Goal: Information Seeking & Learning: Learn about a topic

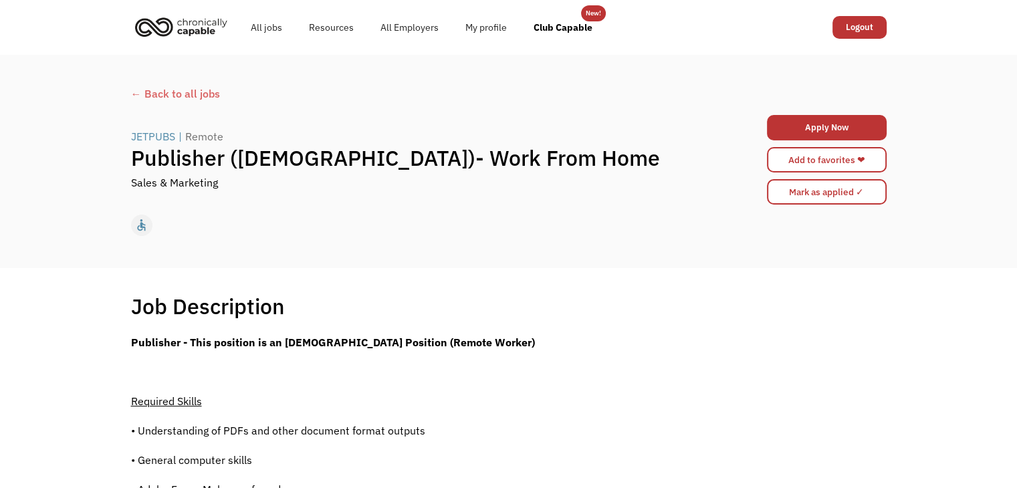
click at [191, 94] on div "← Back to all jobs" at bounding box center [509, 94] width 756 height 16
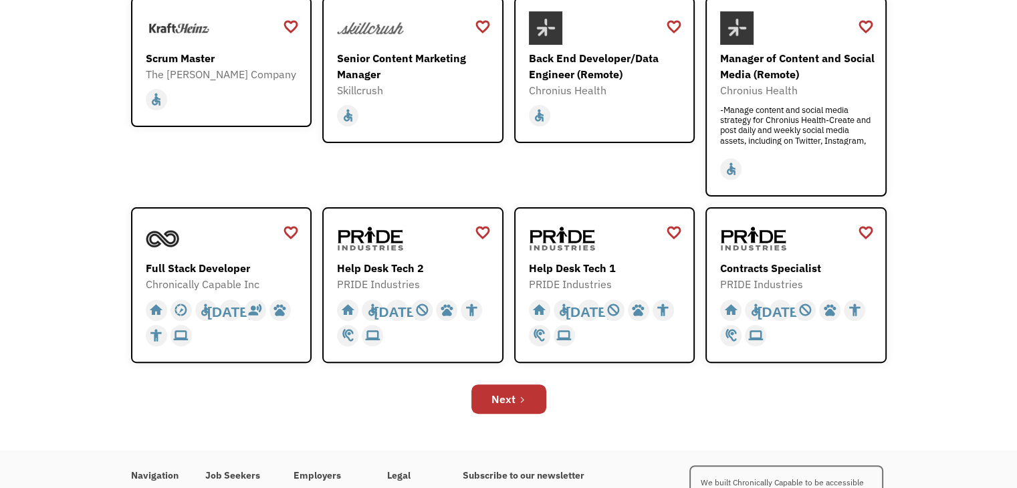
scroll to position [428, 0]
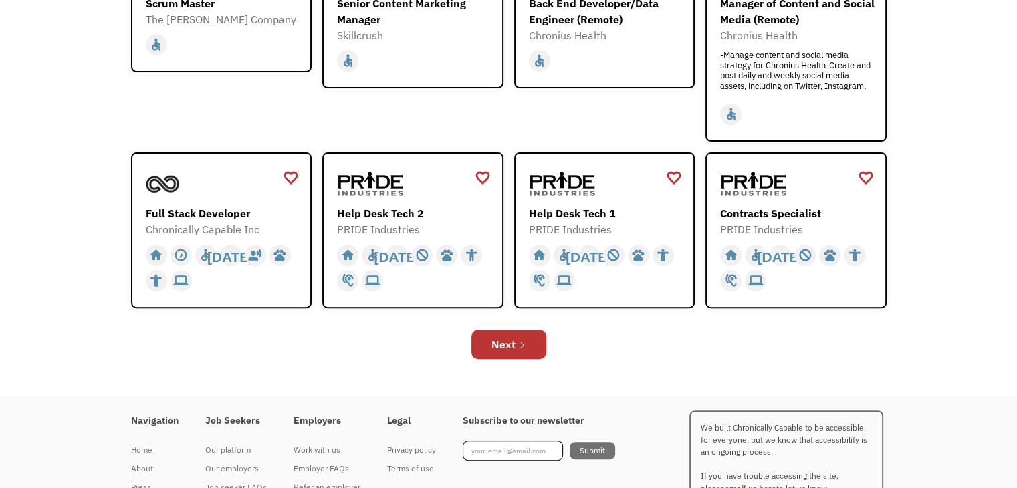
click at [86, 214] on div "Open job positions You have X liked items Search search Filter by category Admi…" at bounding box center [508, 11] width 1017 height 769
click at [502, 336] on div "Next" at bounding box center [504, 344] width 24 height 16
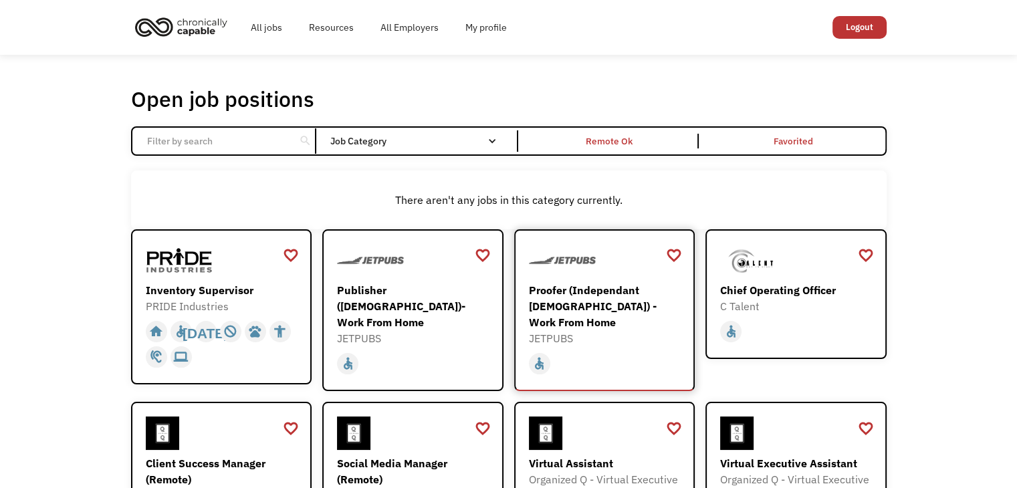
click at [571, 290] on div "Proofer (Independant [DEMOGRAPHIC_DATA]) - Work From Home" at bounding box center [606, 306] width 155 height 48
click at [377, 306] on div "Publisher ([DEMOGRAPHIC_DATA])- Work From Home" at bounding box center [414, 306] width 155 height 48
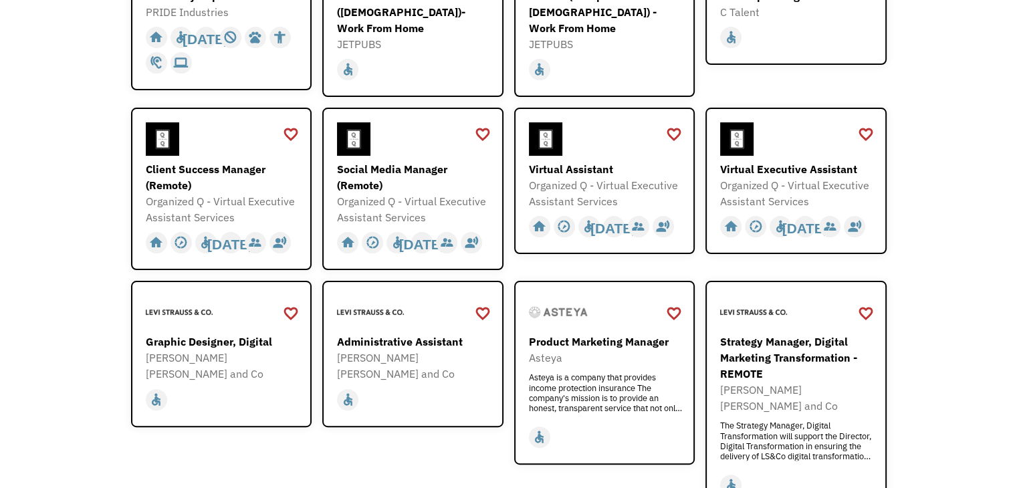
scroll to position [321, 0]
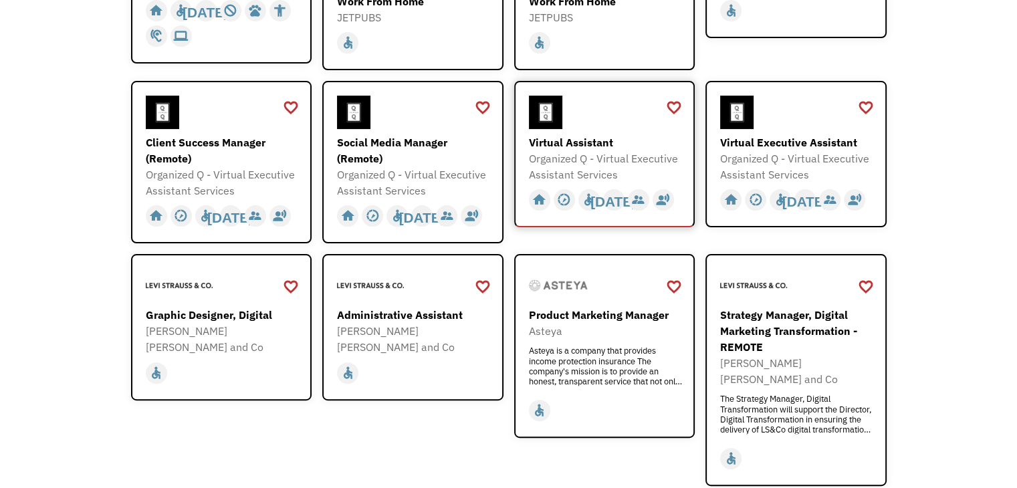
click at [560, 155] on div "Organized Q - Virtual Executive Assistant Services" at bounding box center [606, 166] width 155 height 32
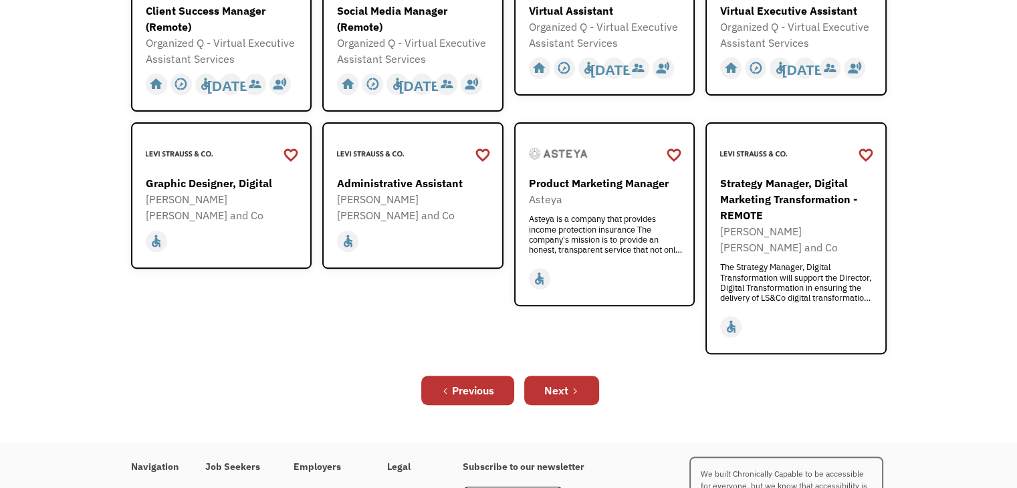
scroll to position [455, 0]
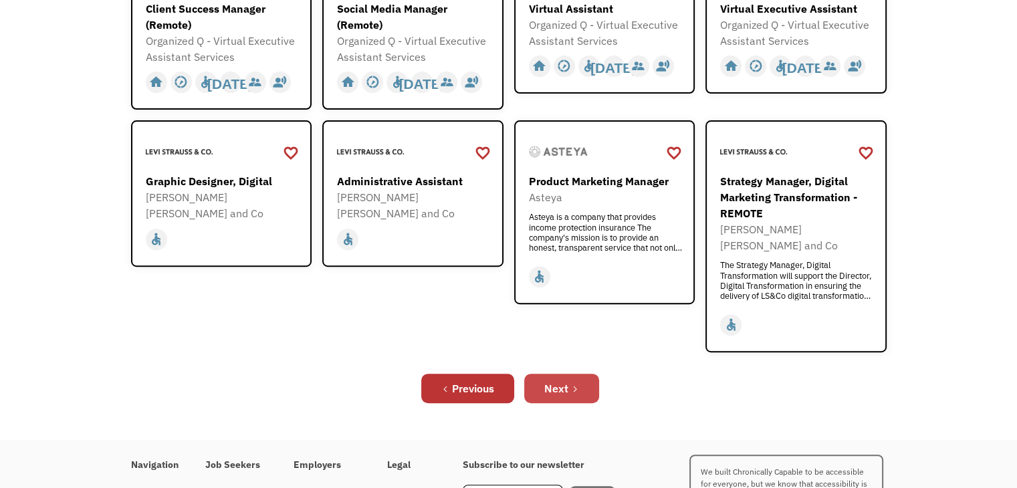
click at [571, 374] on link "Next" at bounding box center [561, 388] width 75 height 29
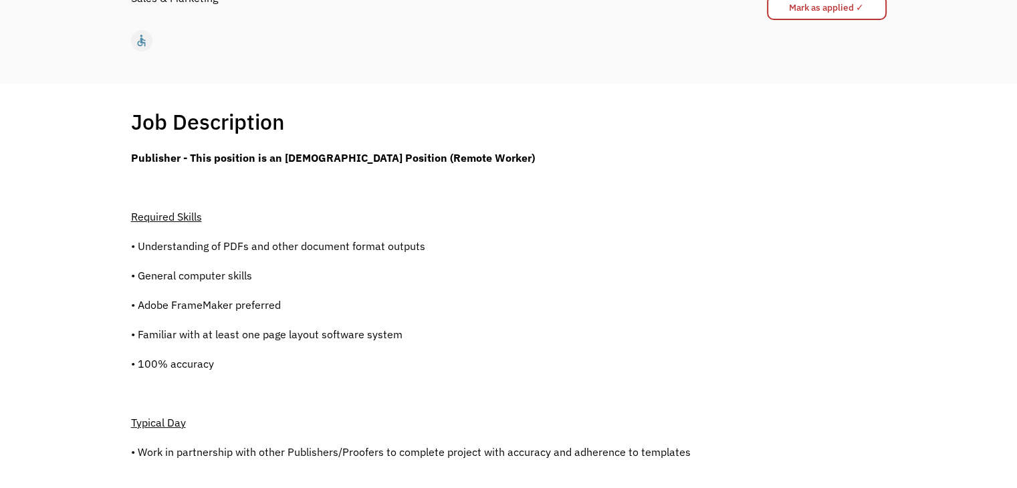
scroll to position [187, 0]
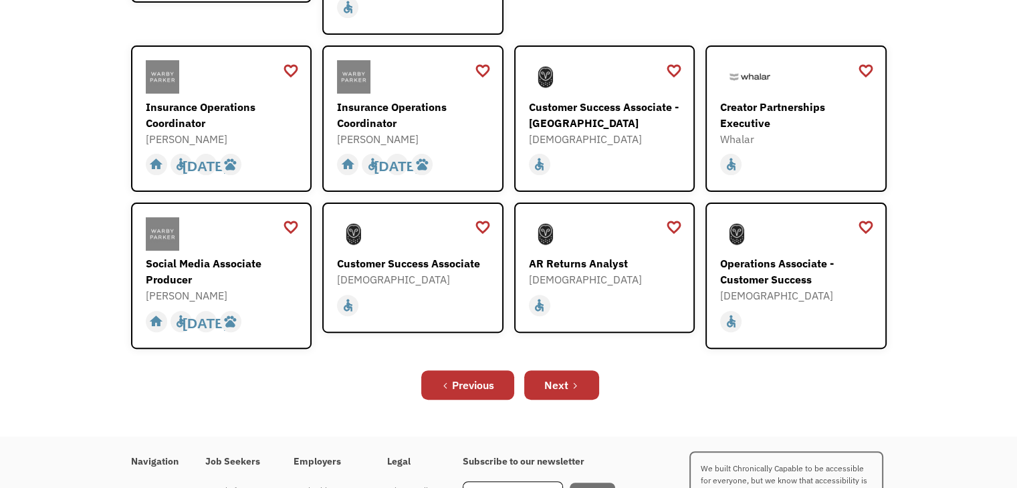
scroll to position [508, 0]
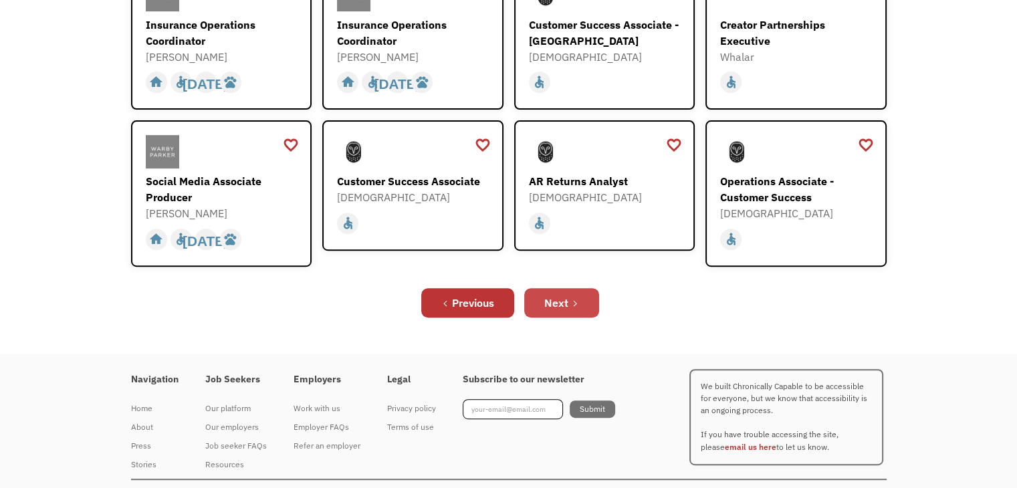
click at [575, 300] on icon "Next Page" at bounding box center [575, 304] width 8 height 8
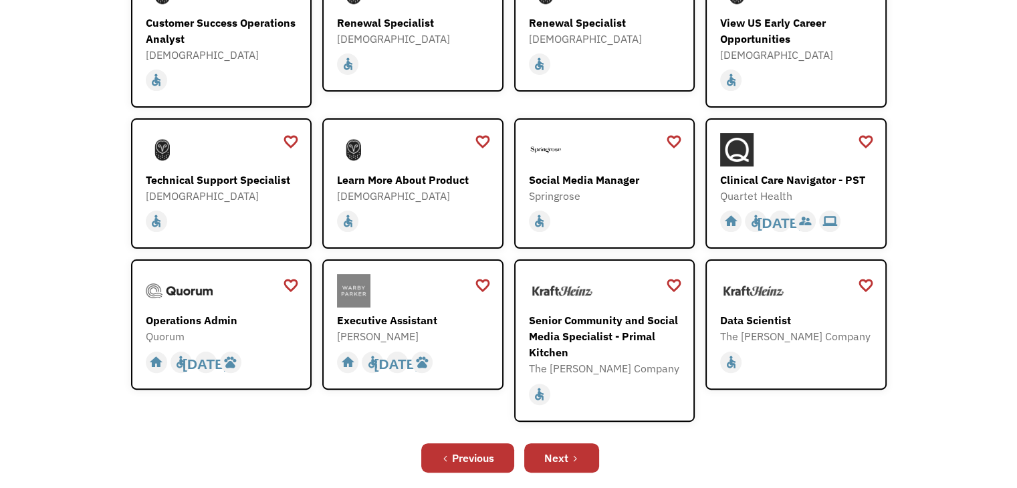
scroll to position [294, 0]
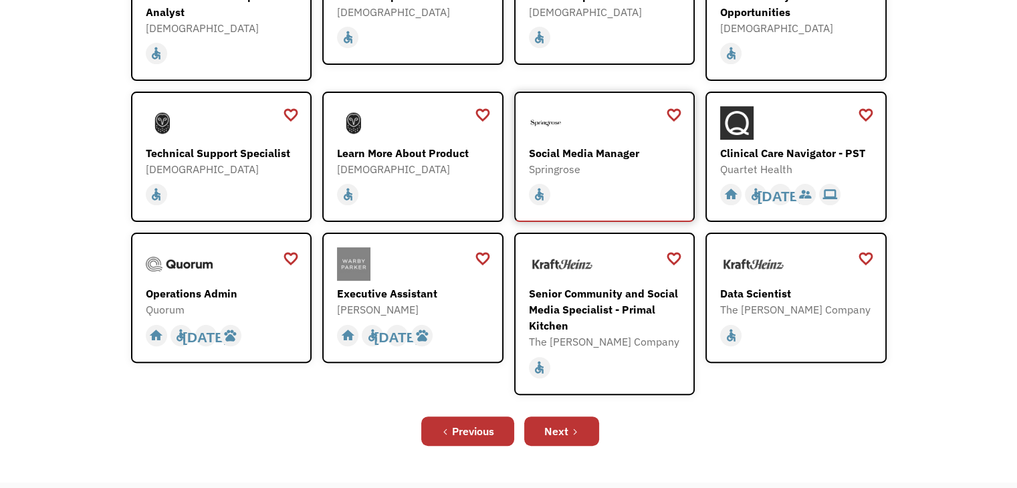
click at [581, 156] on div "Social Media Manager" at bounding box center [606, 153] width 155 height 16
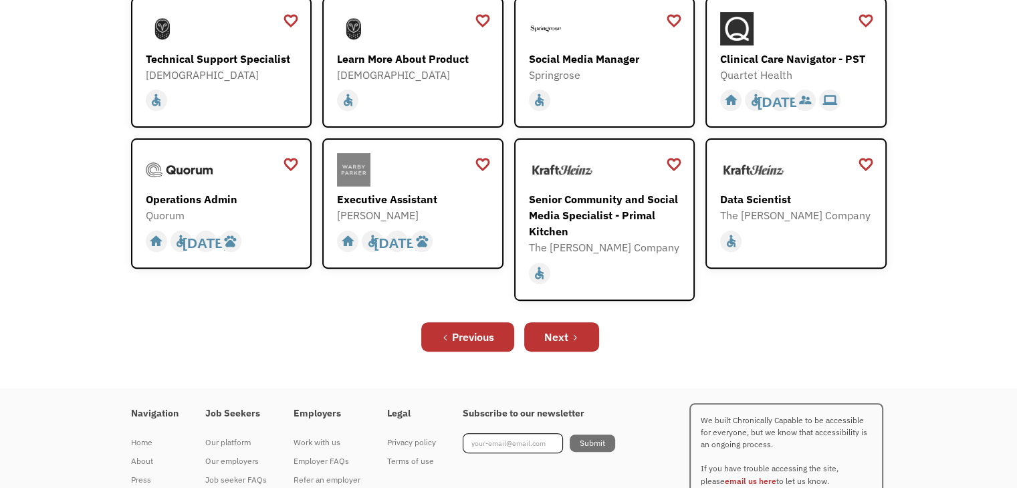
scroll to position [446, 0]
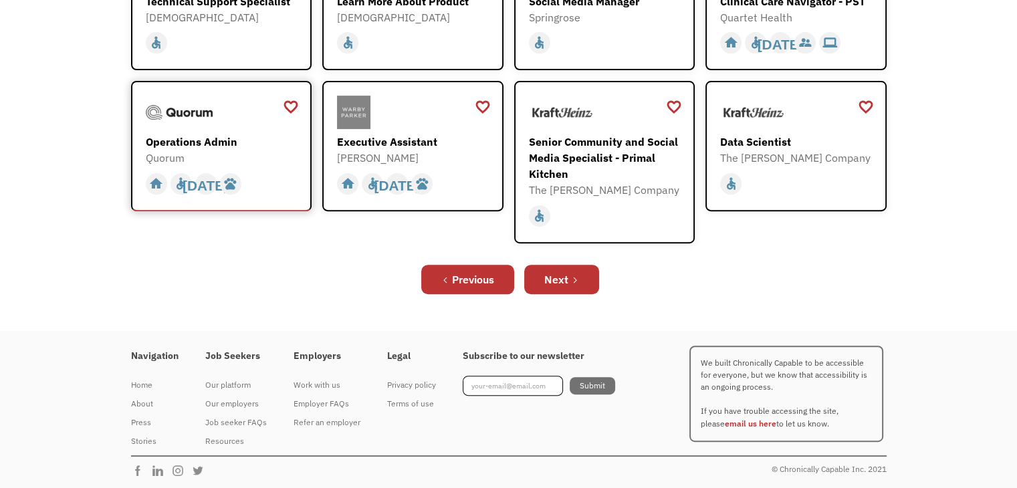
click at [211, 142] on div "Operations Admin" at bounding box center [223, 142] width 155 height 16
click at [554, 279] on div "Next" at bounding box center [556, 280] width 24 height 16
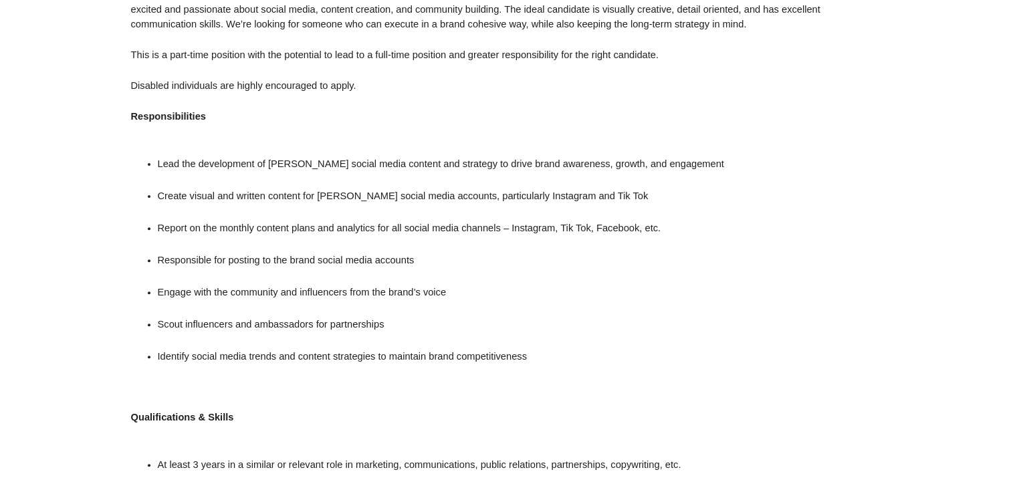
scroll to position [428, 0]
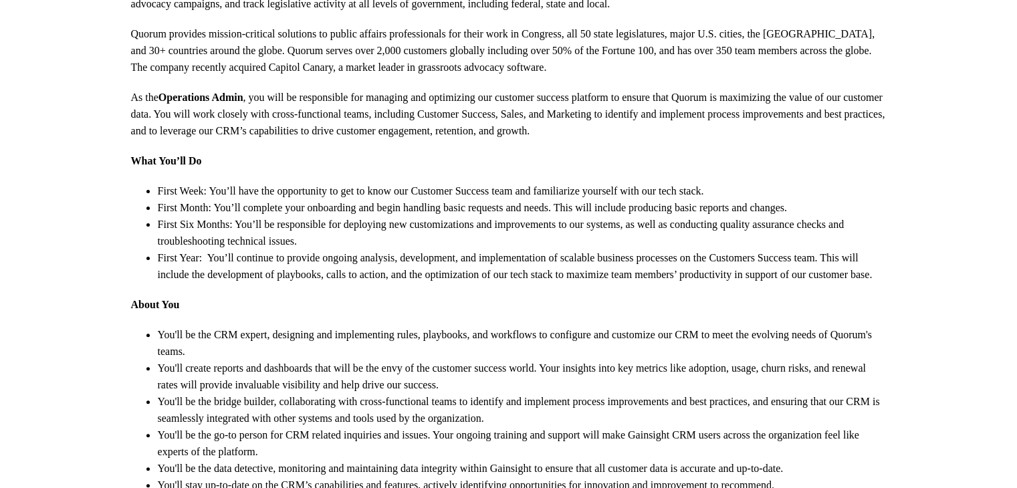
scroll to position [375, 0]
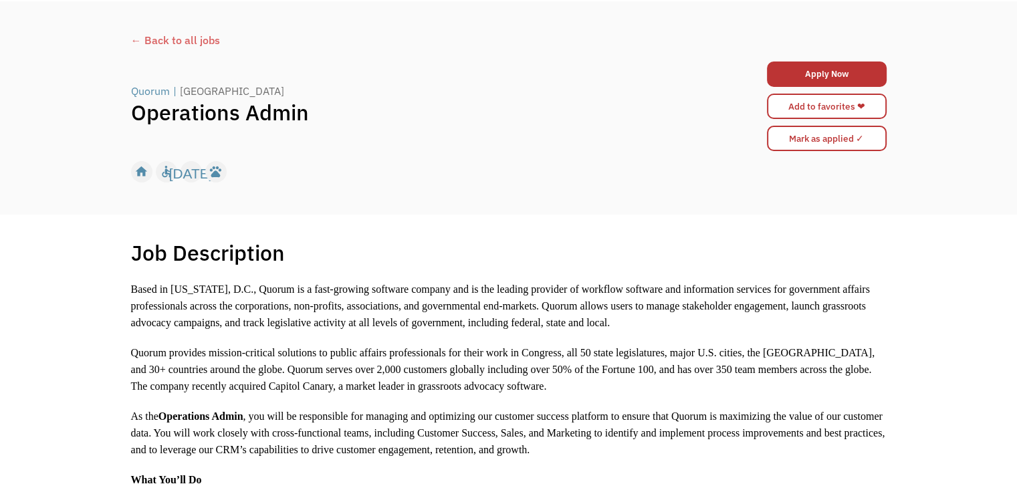
scroll to position [0, 0]
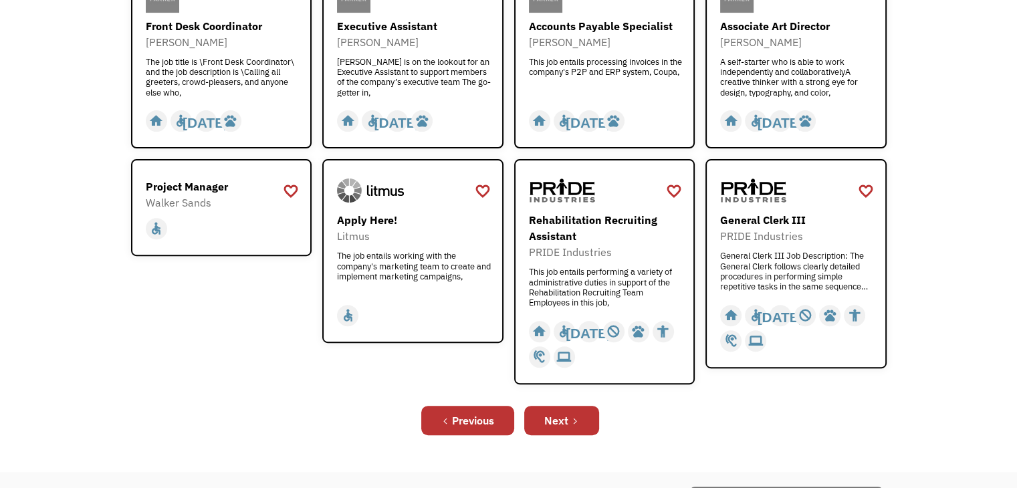
scroll to position [428, 0]
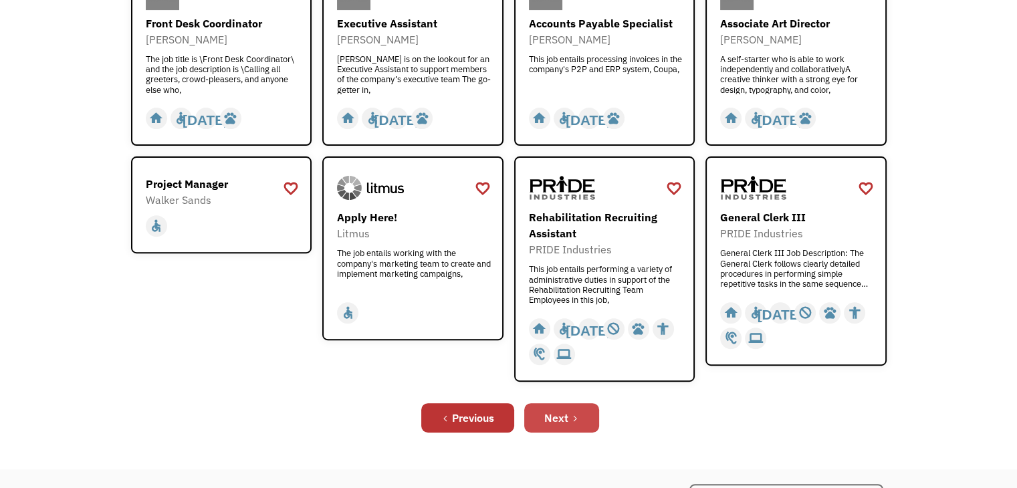
click at [557, 413] on div "Next" at bounding box center [556, 418] width 24 height 16
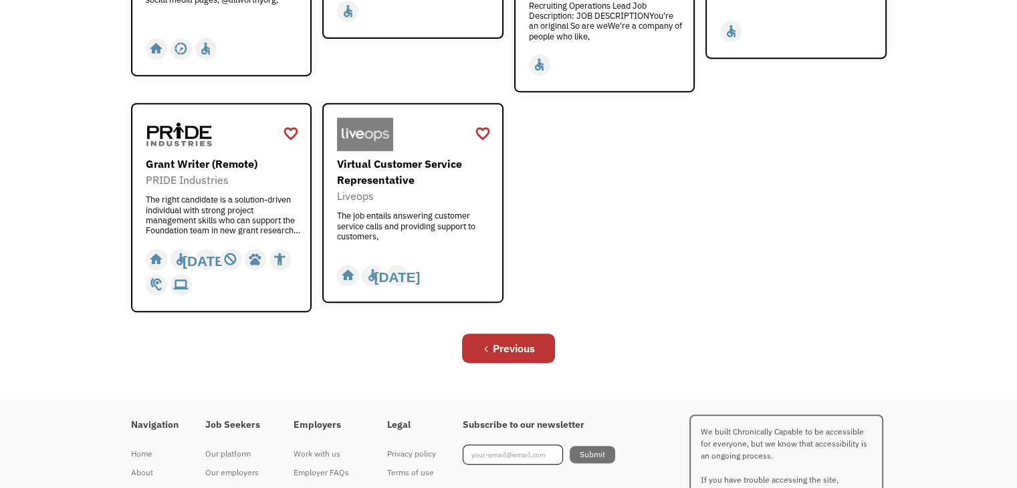
scroll to position [615, 0]
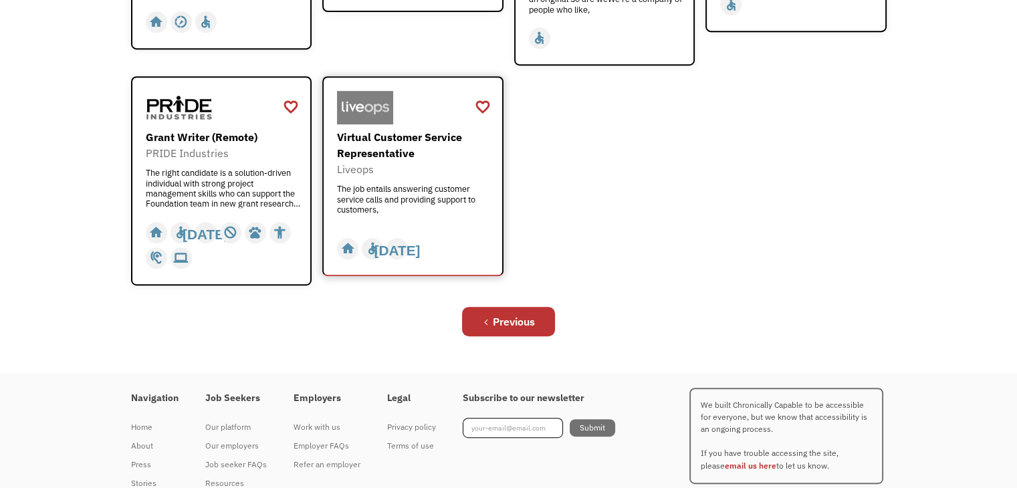
click at [388, 129] on div "Virtual Customer Service Representative" at bounding box center [414, 145] width 155 height 32
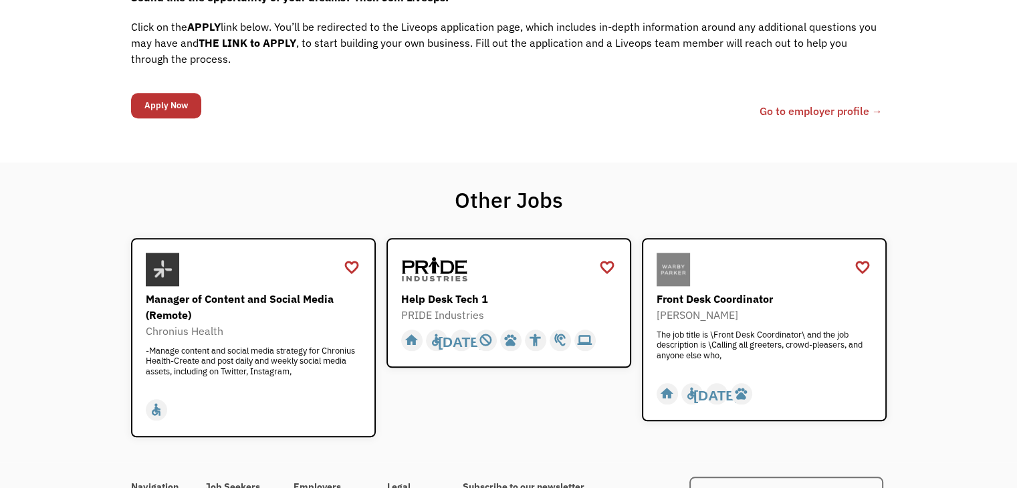
scroll to position [1415, 0]
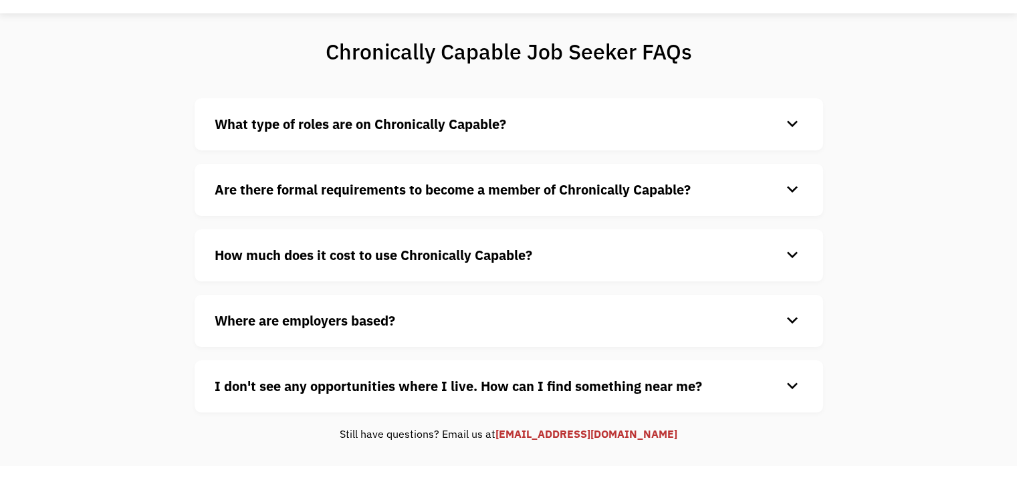
scroll to position [107, 0]
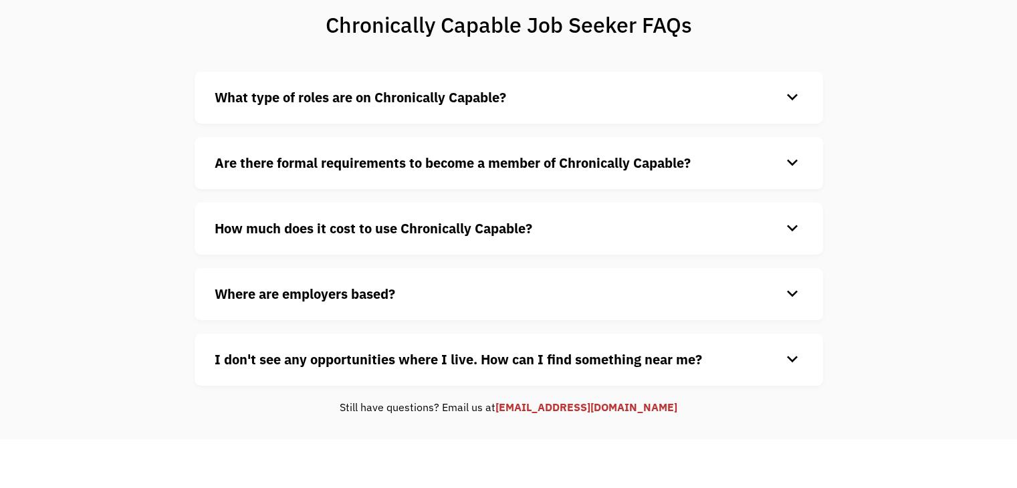
click at [789, 94] on div "keyboard_arrow_down" at bounding box center [792, 98] width 21 height 20
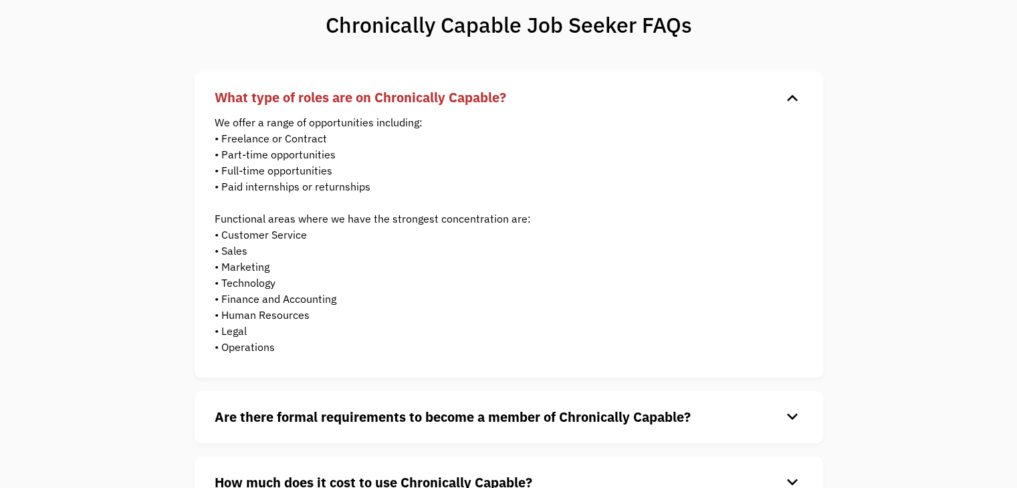
click at [789, 94] on div "keyboard_arrow_down" at bounding box center [792, 98] width 21 height 20
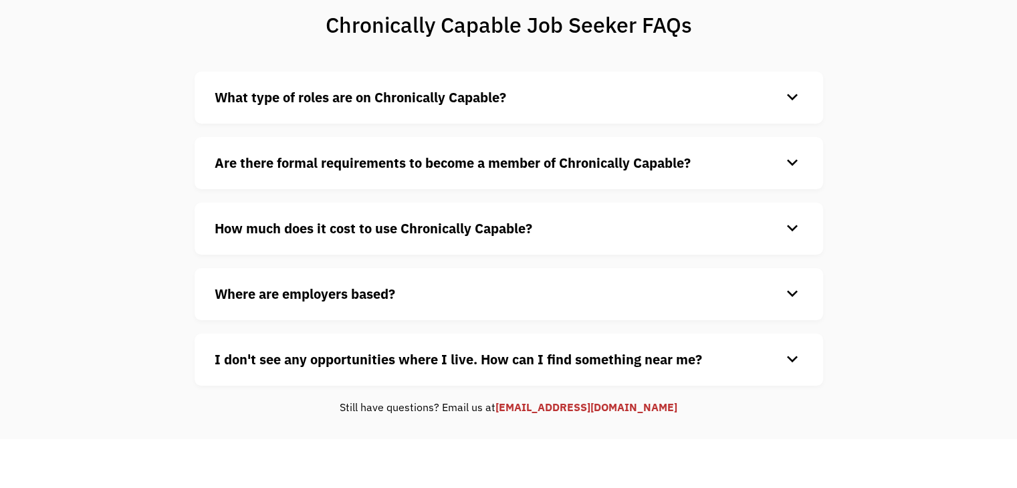
click at [795, 159] on div "keyboard_arrow_down" at bounding box center [792, 163] width 21 height 20
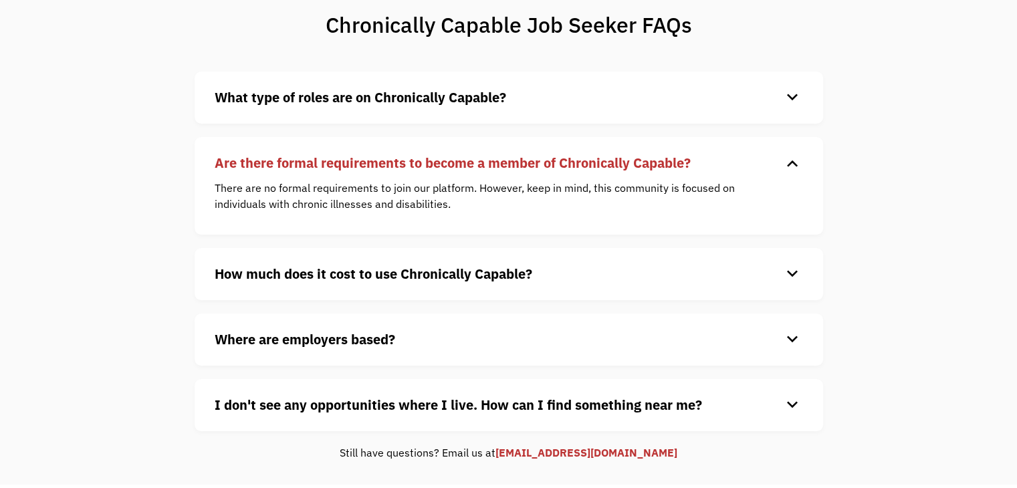
click at [795, 159] on div "keyboard_arrow_down" at bounding box center [792, 163] width 21 height 20
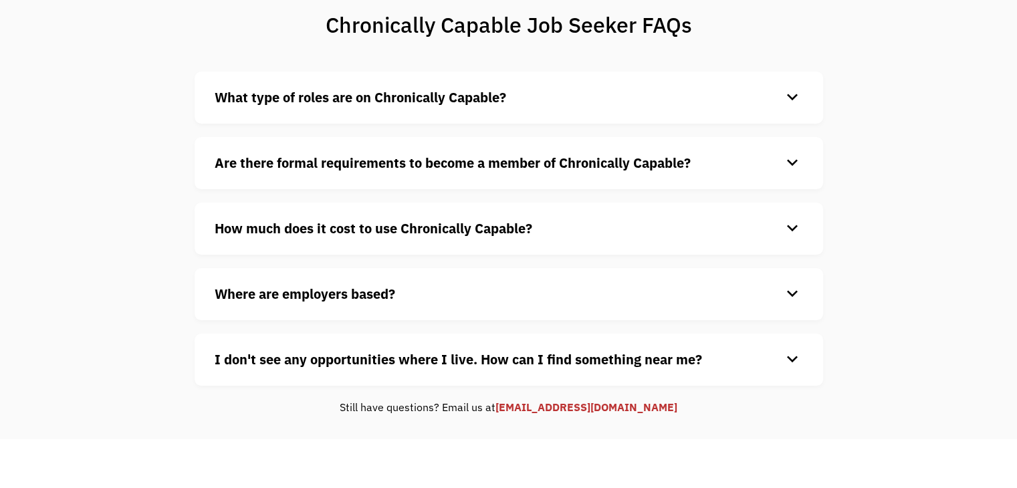
click at [792, 229] on div "keyboard_arrow_down" at bounding box center [792, 229] width 21 height 20
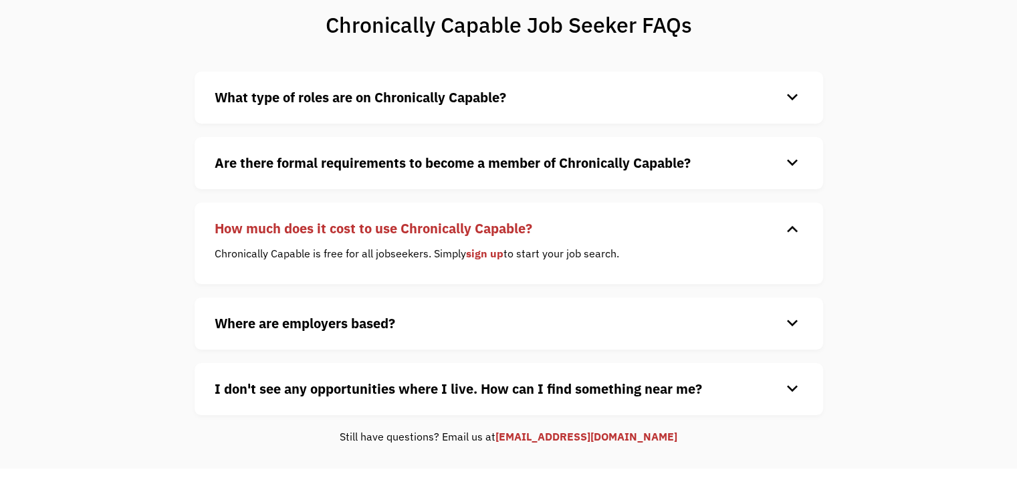
click at [792, 229] on div "keyboard_arrow_down" at bounding box center [792, 229] width 21 height 20
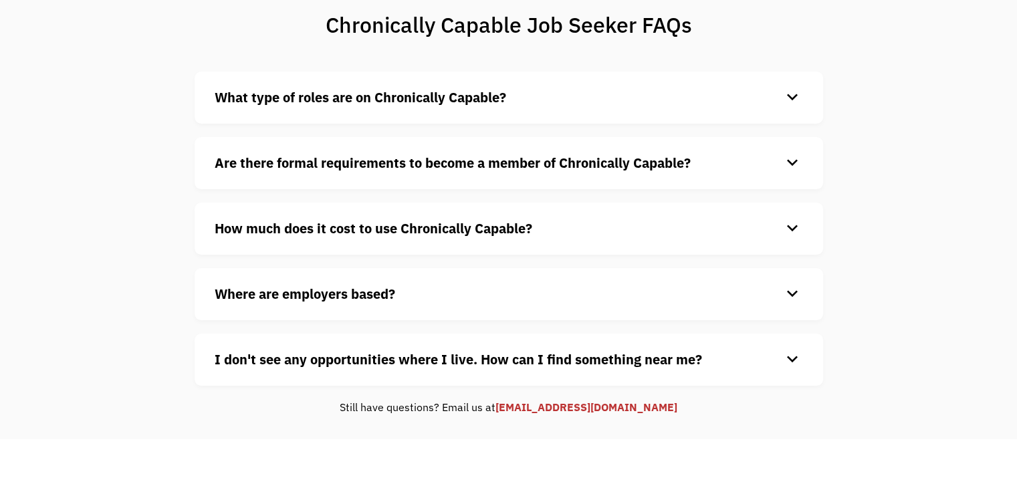
click at [791, 292] on div "keyboard_arrow_down" at bounding box center [792, 294] width 21 height 20
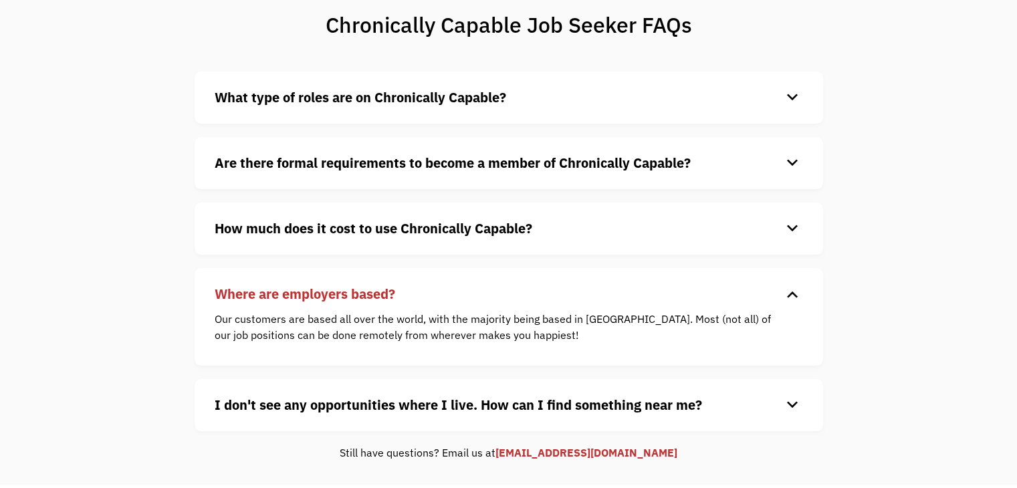
click at [791, 292] on div "keyboard_arrow_down" at bounding box center [792, 294] width 21 height 20
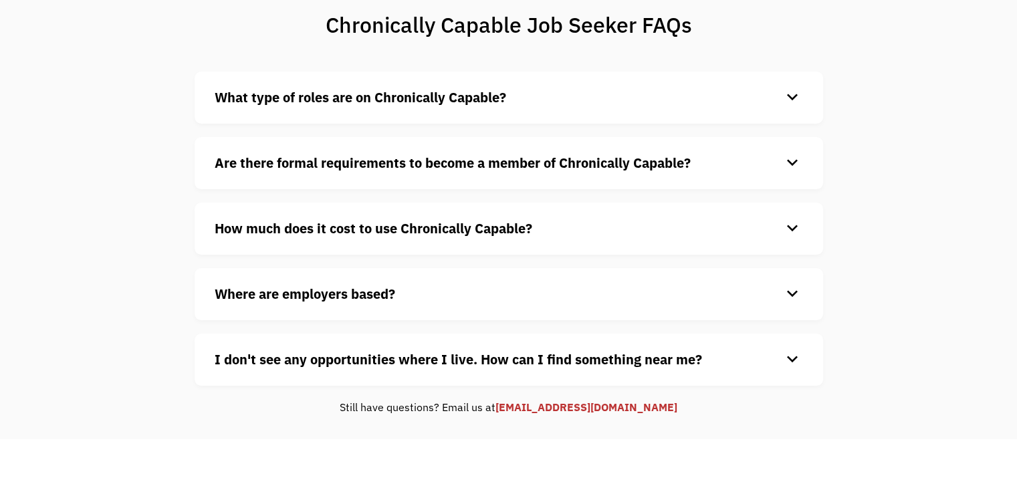
click at [791, 352] on div "keyboard_arrow_down" at bounding box center [792, 360] width 21 height 20
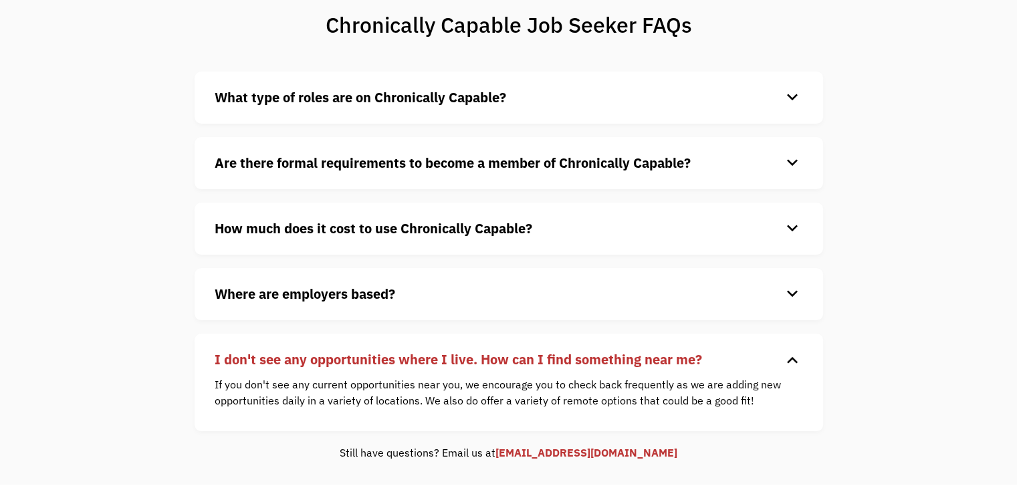
click at [773, 350] on h4 "I don't see any opportunities where I live. How can I find something near me?" at bounding box center [498, 360] width 567 height 20
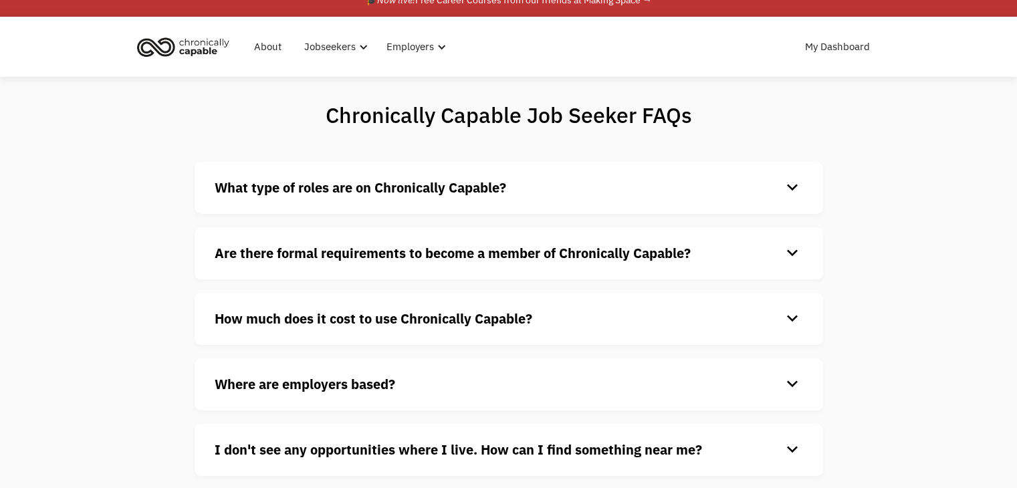
scroll to position [0, 0]
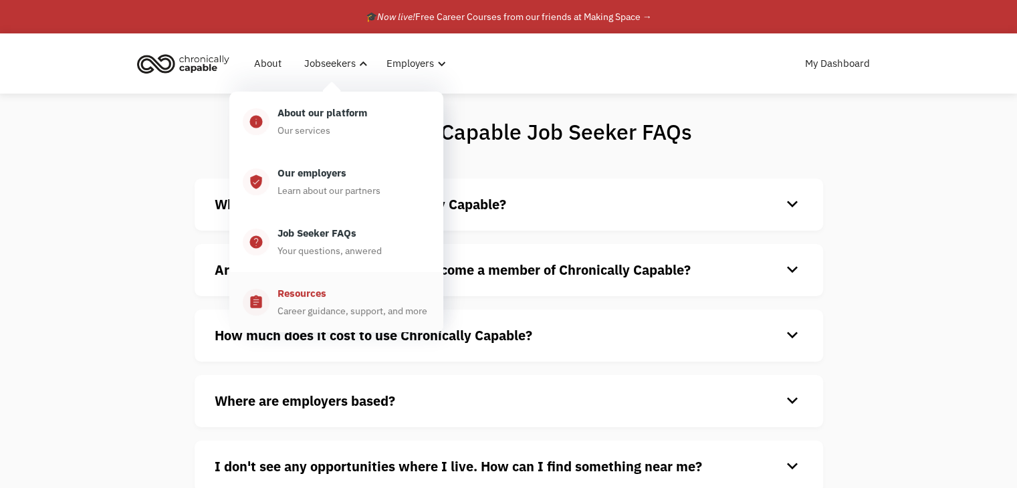
click at [305, 297] on div "Resources" at bounding box center [302, 294] width 49 height 16
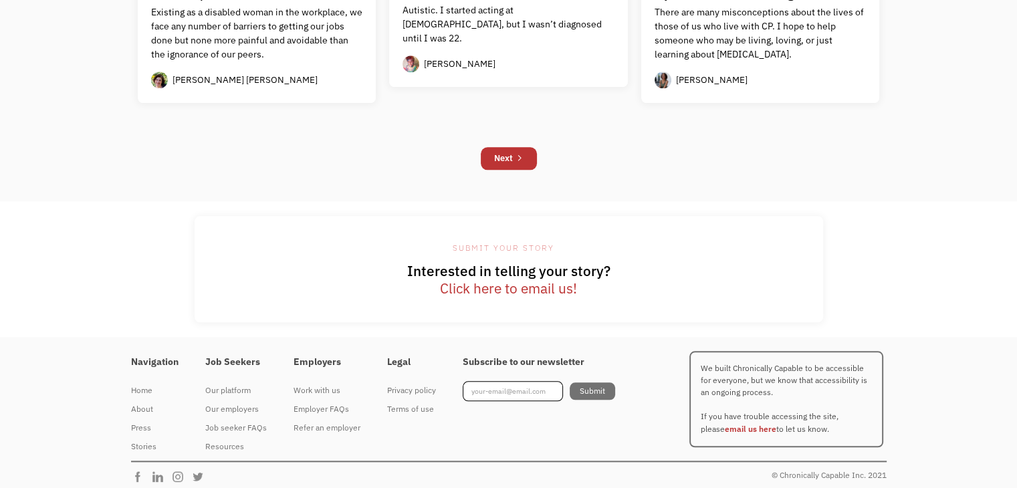
scroll to position [1398, 0]
